Goal: Navigation & Orientation: Find specific page/section

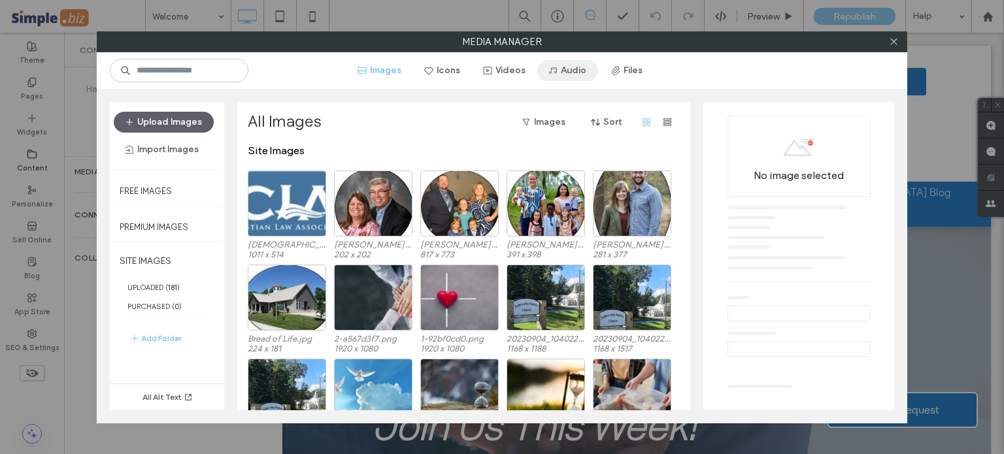
click at [565, 72] on button "Audio" at bounding box center [567, 70] width 61 height 21
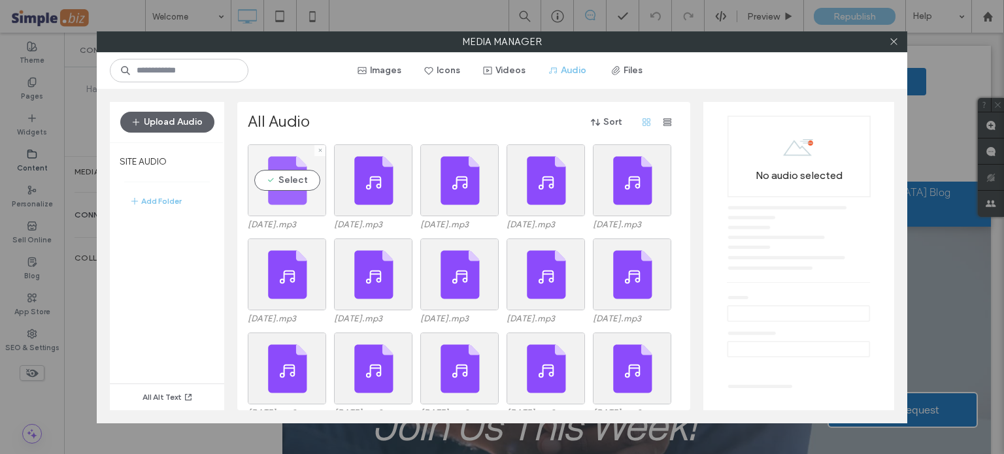
click at [295, 180] on div "Select" at bounding box center [287, 180] width 78 height 72
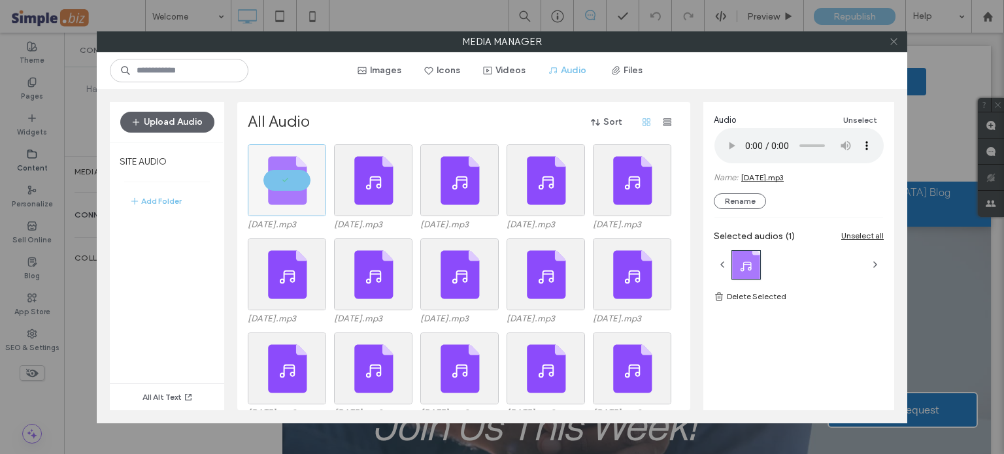
click at [894, 39] on icon at bounding box center [894, 42] width 10 height 10
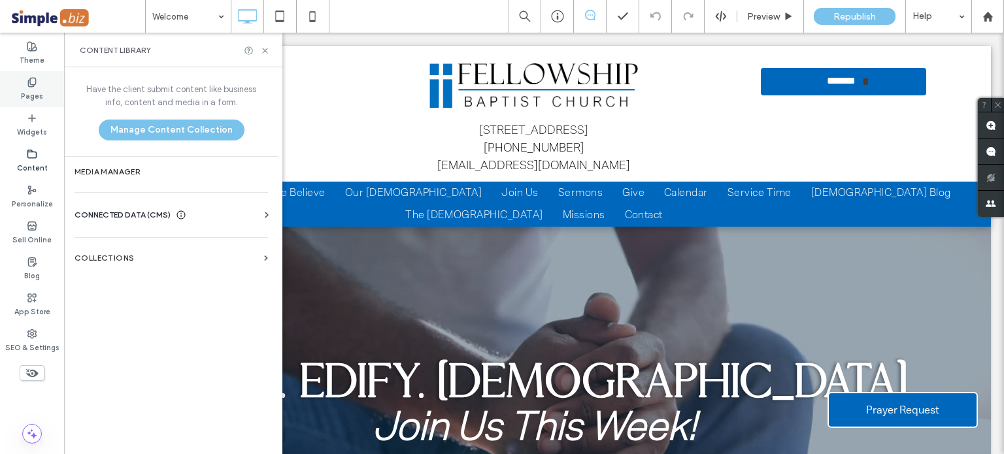
click at [38, 86] on div "Pages" at bounding box center [32, 89] width 64 height 36
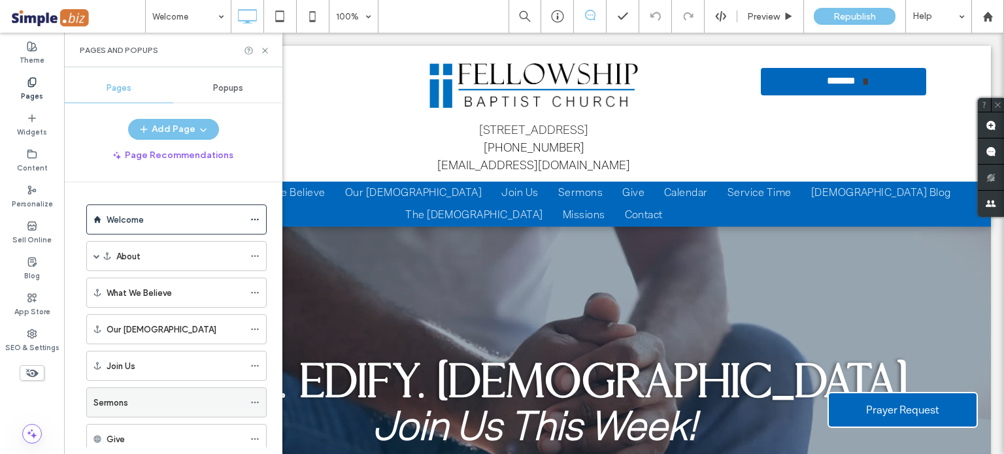
click at [147, 397] on div "Sermons" at bounding box center [168, 403] width 150 height 14
click at [264, 50] on div at bounding box center [502, 227] width 1004 height 454
click at [404, 51] on div at bounding box center [502, 227] width 1004 height 454
click at [265, 50] on use at bounding box center [264, 50] width 5 height 5
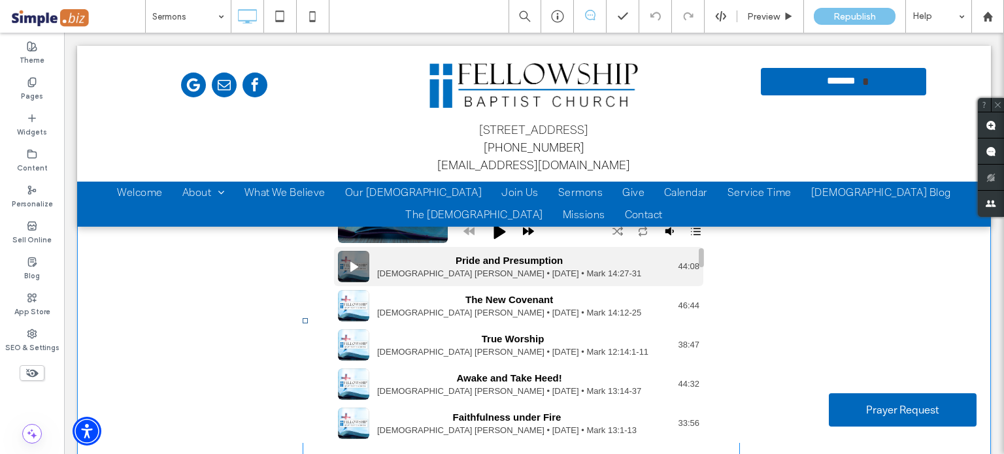
scroll to position [65, 0]
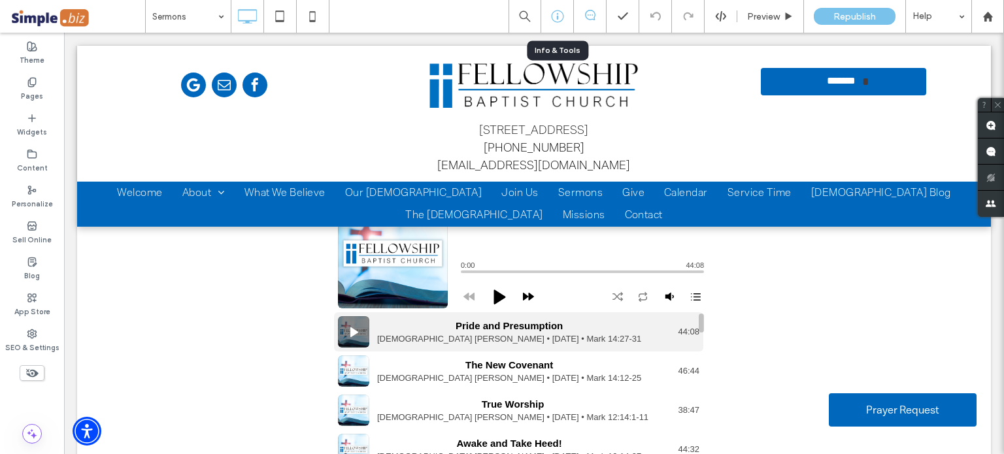
click at [554, 18] on icon at bounding box center [557, 16] width 13 height 13
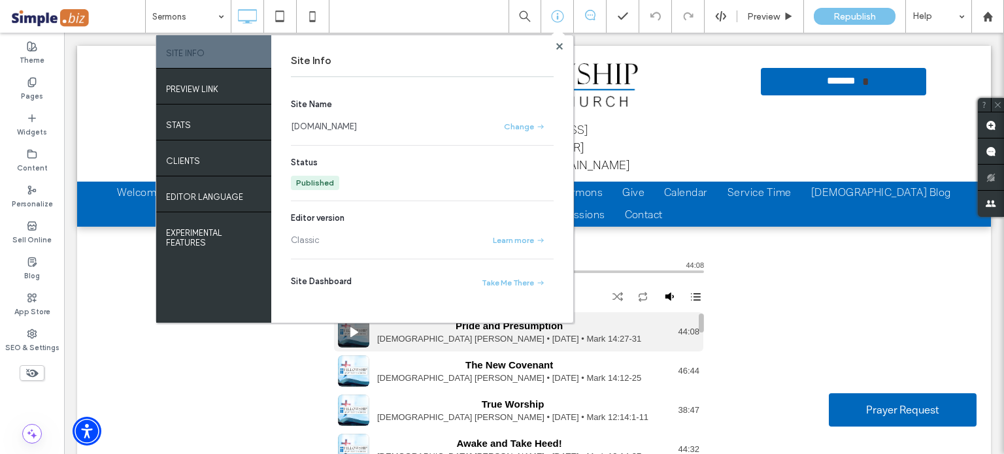
drag, startPoint x: 393, startPoint y: 125, endPoint x: 340, endPoint y: 125, distance: 53.6
click at [288, 125] on div "Site Info Site Name [DOMAIN_NAME] Change Status Published Editor version Classi…" at bounding box center [422, 179] width 302 height 288
copy link "[DOMAIN_NAME]"
click at [850, 322] on div "Pride and Presumption Pastor [PERSON_NAME] • [DATE] • Mark 14:27-31 0:00 44:08 …" at bounding box center [534, 386] width 874 height 414
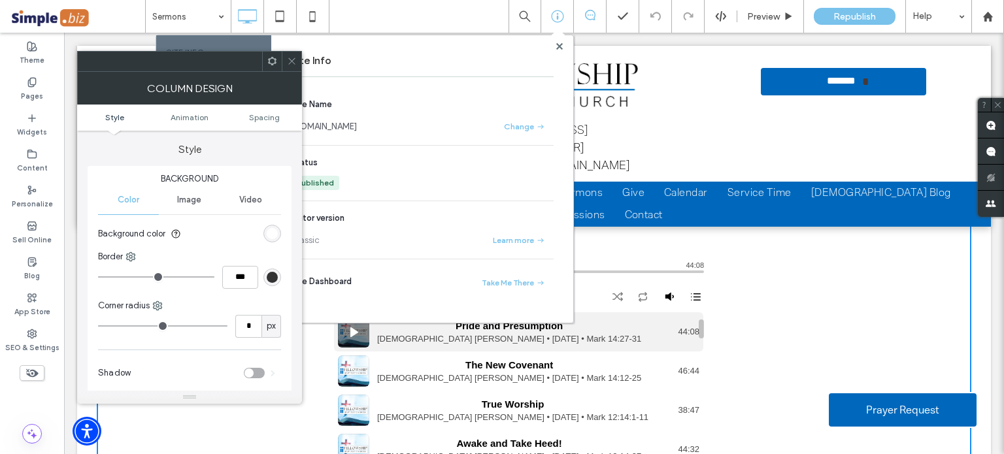
scroll to position [131, 0]
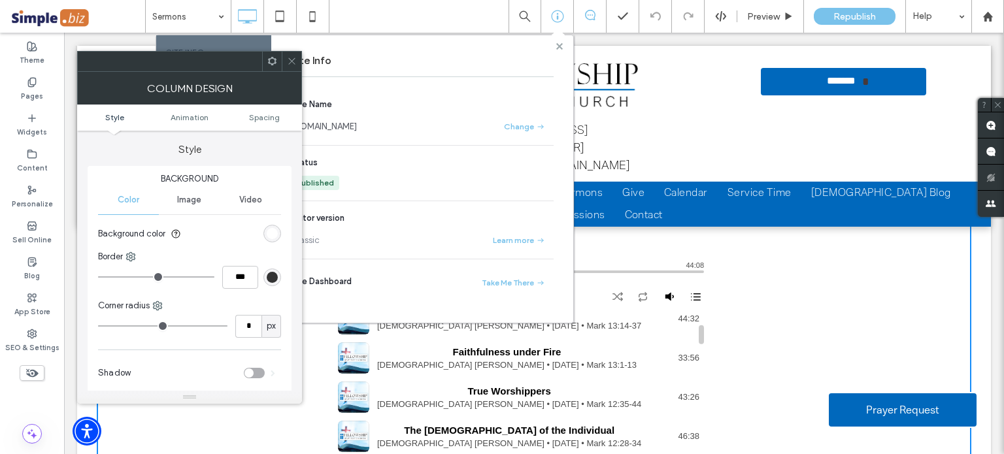
click at [557, 45] on use at bounding box center [558, 45] width 7 height 7
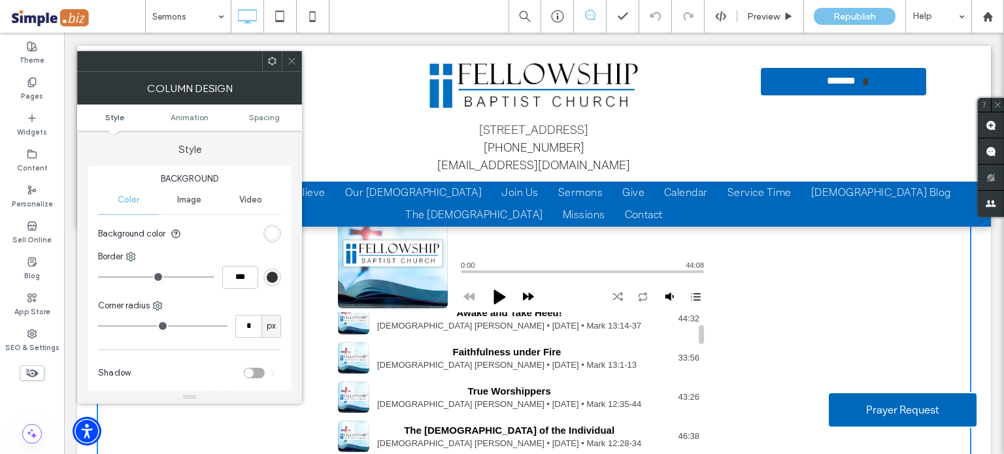
drag, startPoint x: 289, startPoint y: 61, endPoint x: 284, endPoint y: 94, distance: 33.1
click at [289, 61] on icon at bounding box center [292, 61] width 10 height 10
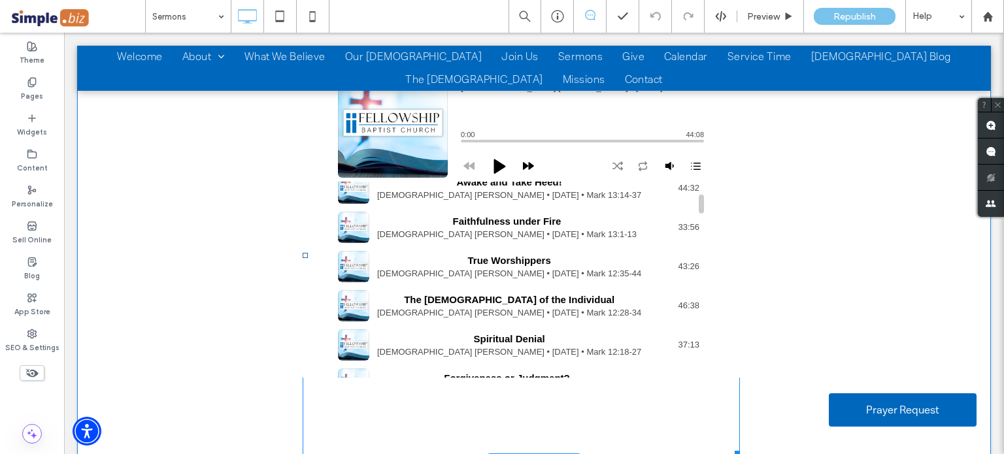
scroll to position [261, 0]
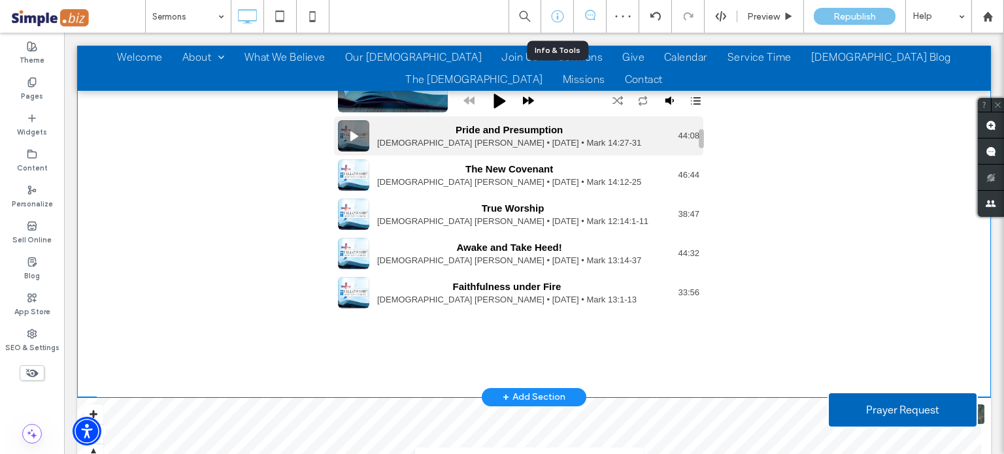
click at [560, 20] on icon at bounding box center [557, 16] width 13 height 13
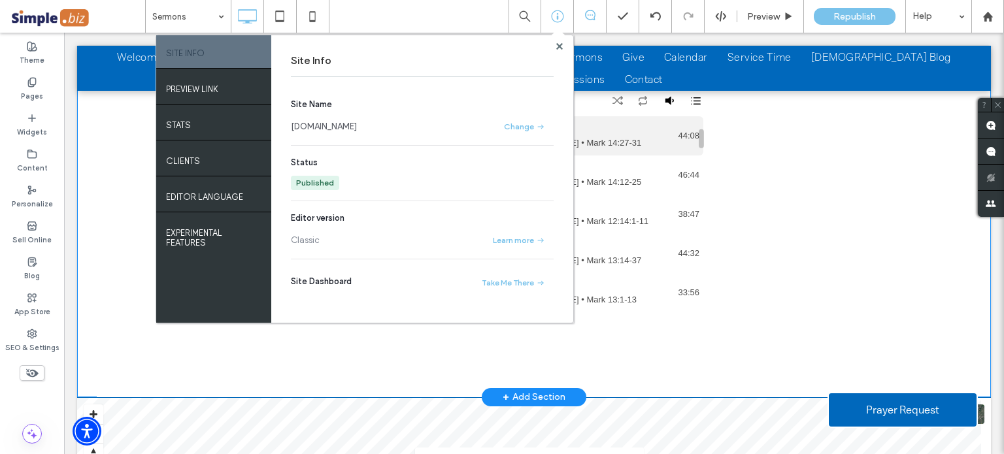
click at [357, 124] on link "[DOMAIN_NAME]" at bounding box center [324, 126] width 66 height 13
